Goal: Task Accomplishment & Management: Manage account settings

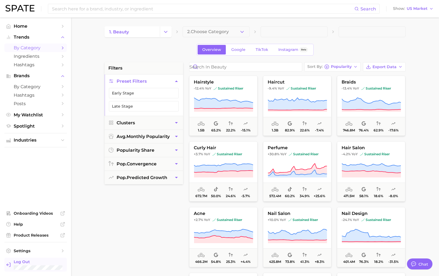
click at [34, 259] on link "Log Out" at bounding box center [35, 264] width 62 height 14
